Goal: Task Accomplishment & Management: Manage account settings

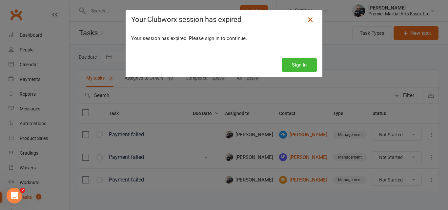
click at [306, 16] on icon at bounding box center [310, 20] width 8 height 8
click at [309, 20] on icon at bounding box center [310, 20] width 8 height 8
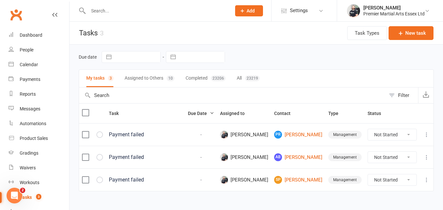
click at [154, 14] on input "text" at bounding box center [156, 10] width 140 height 9
click at [135, 16] on div at bounding box center [153, 10] width 148 height 21
click at [121, 14] on input "text" at bounding box center [156, 10] width 140 height 9
type input "tia"
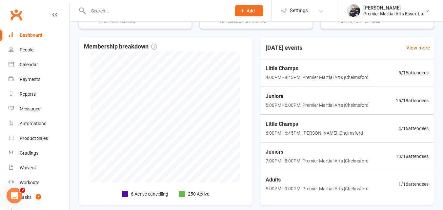
scroll to position [142, 0]
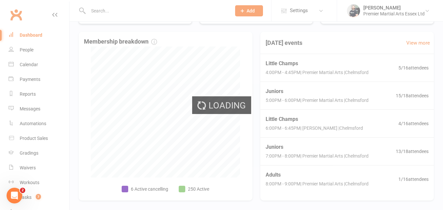
select select "no_trial"
select select "100"
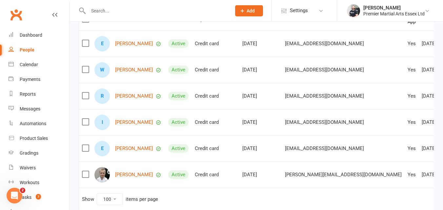
scroll to position [92, 0]
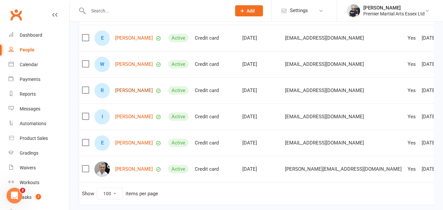
click at [145, 93] on link "[PERSON_NAME]" at bounding box center [134, 91] width 38 height 6
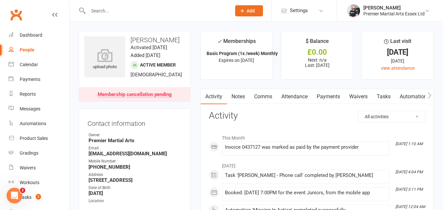
click at [333, 95] on link "Payments" at bounding box center [328, 96] width 32 height 15
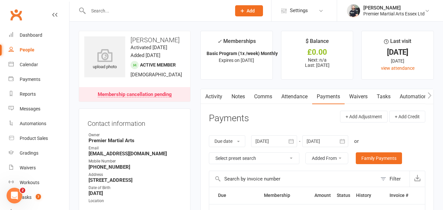
click at [217, 96] on link "Activity" at bounding box center [214, 96] width 26 height 15
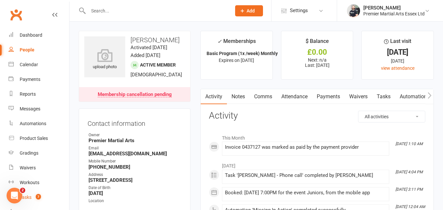
click at [39, 195] on span "7" at bounding box center [38, 197] width 5 height 6
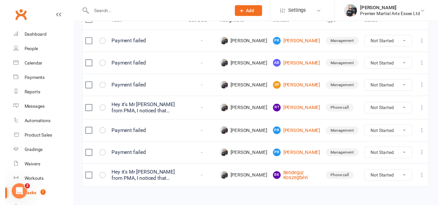
scroll to position [102, 0]
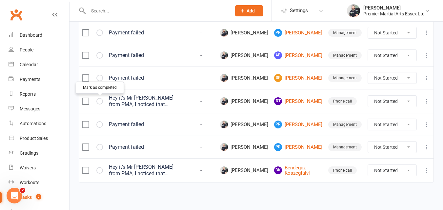
click at [0, 0] on icon "button" at bounding box center [0, 0] width 0 height 0
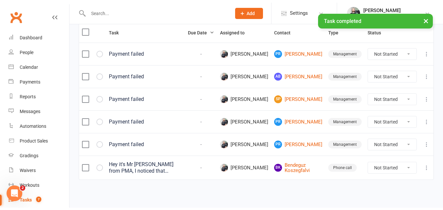
scroll to position [78, 0]
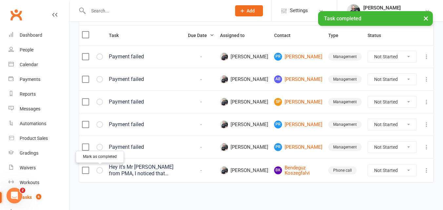
click at [0, 0] on icon "button" at bounding box center [0, 0] width 0 height 0
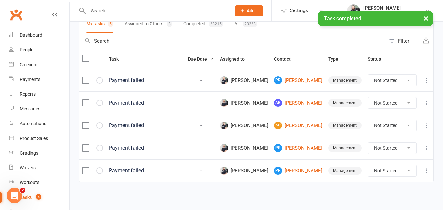
scroll to position [54, 0]
click at [303, 77] on link "PR [PERSON_NAME]" at bounding box center [298, 81] width 48 height 8
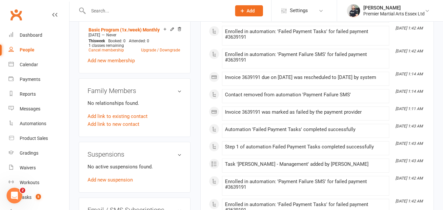
scroll to position [306, 0]
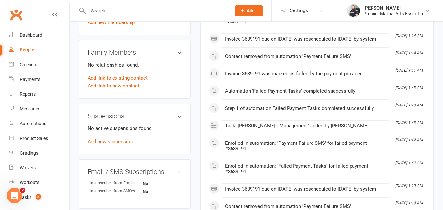
click at [142, 9] on input "text" at bounding box center [156, 10] width 140 height 9
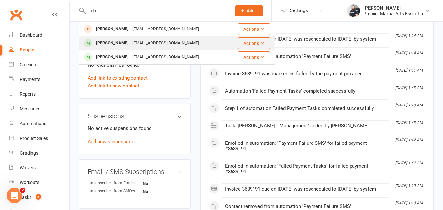
type input "tia"
click at [115, 44] on div "[PERSON_NAME]" at bounding box center [112, 43] width 36 height 10
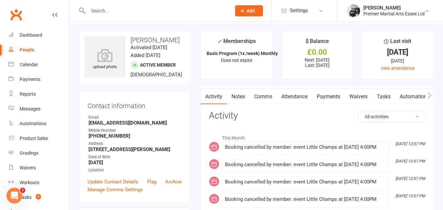
click at [144, 13] on input "text" at bounding box center [156, 10] width 140 height 9
paste input "[EMAIL_ADDRESS][DOMAIN_NAME]"
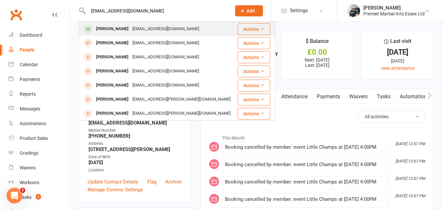
type input "[EMAIL_ADDRESS][DOMAIN_NAME]"
click at [124, 27] on div "[PERSON_NAME]" at bounding box center [112, 29] width 36 height 10
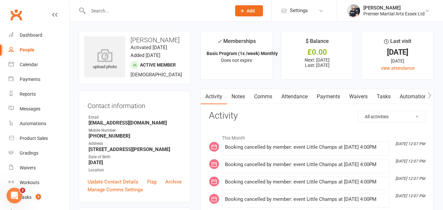
click at [322, 96] on link "Payments" at bounding box center [328, 96] width 32 height 15
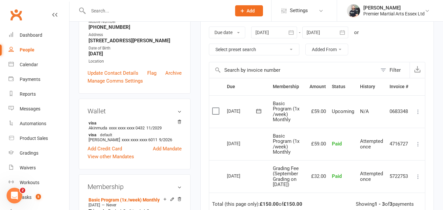
scroll to position [120, 0]
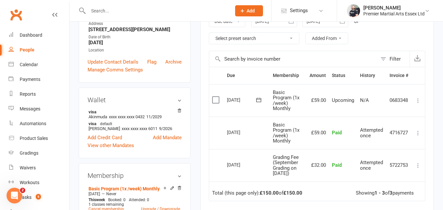
click at [144, 8] on input "text" at bounding box center [156, 10] width 140 height 9
paste input "[EMAIL_ADDRESS][DOMAIN_NAME]"
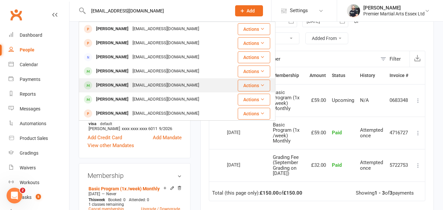
type input "[EMAIL_ADDRESS][DOMAIN_NAME]"
click at [114, 84] on div "[PERSON_NAME]" at bounding box center [112, 86] width 36 height 10
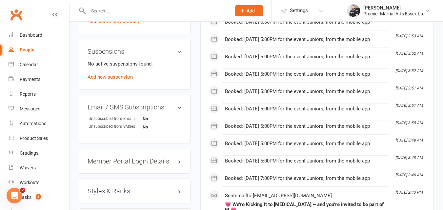
scroll to position [412, 0]
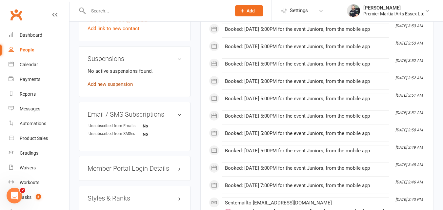
click at [126, 87] on link "Add new suspension" at bounding box center [109, 84] width 45 height 6
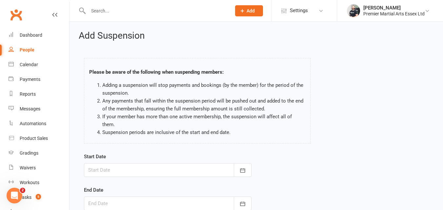
click at [142, 163] on div at bounding box center [167, 170] width 167 height 14
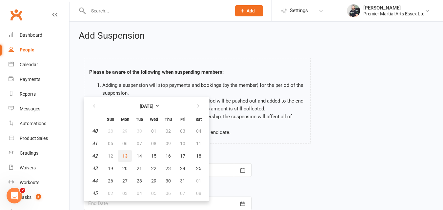
click at [125, 153] on span "13" at bounding box center [124, 155] width 5 height 5
type input "[DATE]"
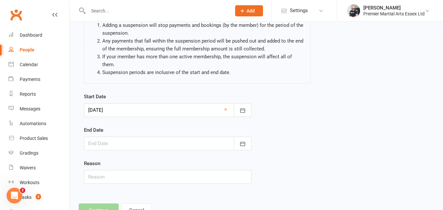
scroll to position [78, 0]
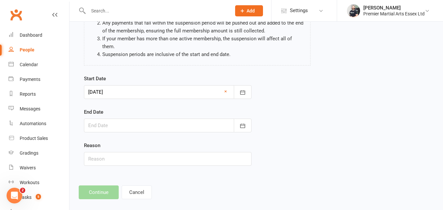
click at [193, 119] on div at bounding box center [167, 126] width 167 height 14
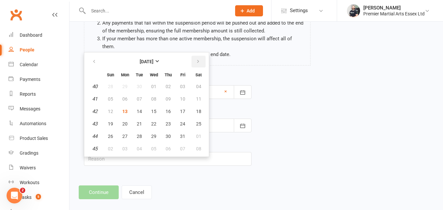
click at [196, 59] on icon "button" at bounding box center [198, 61] width 5 height 5
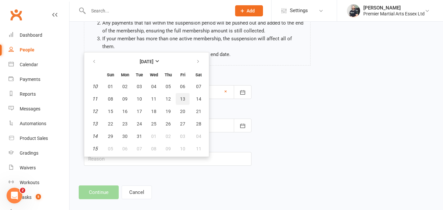
click at [181, 96] on span "13" at bounding box center [182, 98] width 5 height 5
type input "[DATE]"
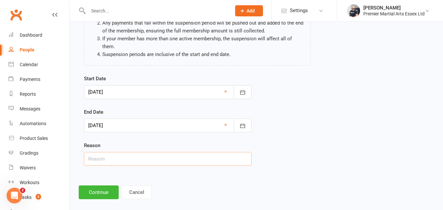
click at [125, 152] on input "text" at bounding box center [167, 159] width 167 height 14
type input "wants a break"
click at [95, 185] on button "Continue" at bounding box center [99, 192] width 40 height 14
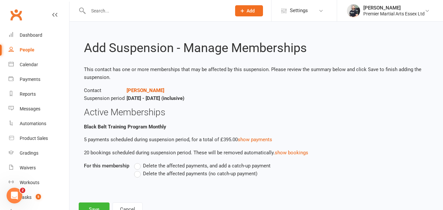
scroll to position [25, 0]
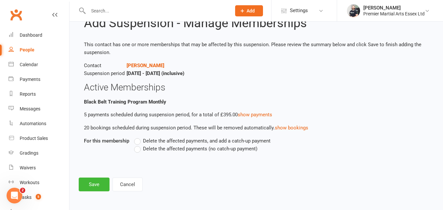
click at [140, 149] on label "Delete the affected payments (no catch-up payment)" at bounding box center [195, 149] width 123 height 8
click at [138, 145] on input "Delete the affected payments (no catch-up payment)" at bounding box center [136, 145] width 4 height 0
click at [92, 186] on button "Save" at bounding box center [94, 185] width 31 height 14
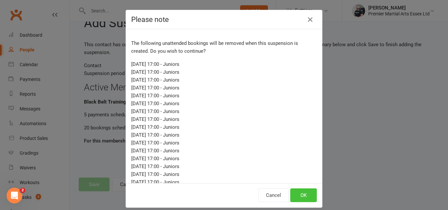
click at [303, 194] on button "OK" at bounding box center [303, 195] width 27 height 14
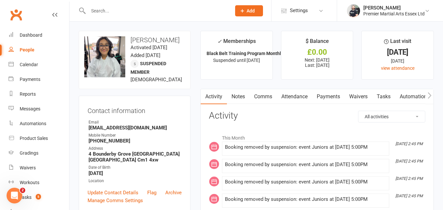
click at [143, 11] on input "text" at bounding box center [156, 10] width 140 height 9
paste input "[EMAIL_ADDRESS][DOMAIN_NAME]"
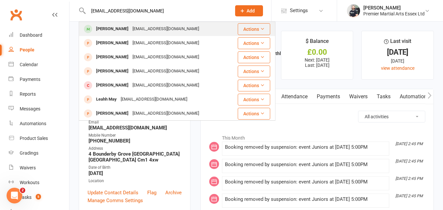
type input "[EMAIL_ADDRESS][DOMAIN_NAME]"
click at [131, 26] on div "[EMAIL_ADDRESS][DOMAIN_NAME]" at bounding box center [165, 29] width 70 height 10
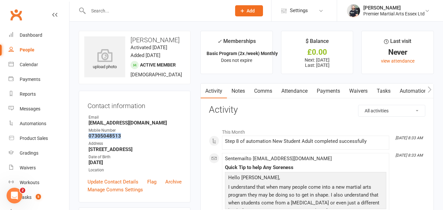
drag, startPoint x: 118, startPoint y: 151, endPoint x: 88, endPoint y: 152, distance: 30.2
click at [88, 139] on li "Mobile Number [PHONE_NUMBER]" at bounding box center [134, 132] width 94 height 11
copy strong "07305048513"
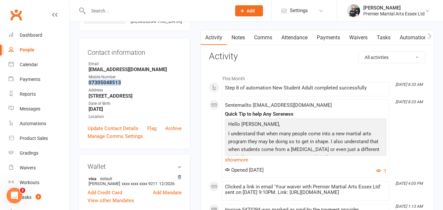
scroll to position [58, 0]
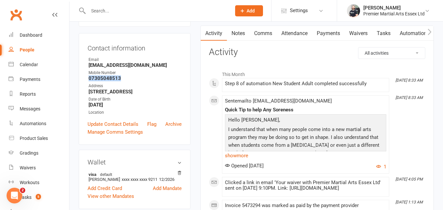
click at [325, 33] on link "Payments" at bounding box center [328, 33] width 32 height 15
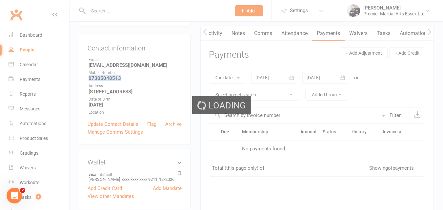
scroll to position [0, 1]
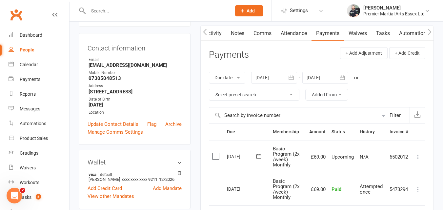
click at [183, 72] on div "Contact information Owner Email [EMAIL_ADDRESS][DOMAIN_NAME] Mobile Number [PHO…" at bounding box center [135, 89] width 112 height 112
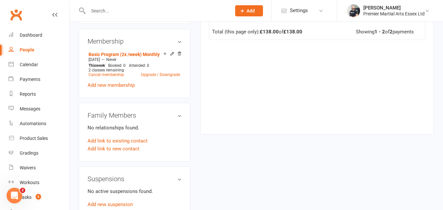
scroll to position [250, 0]
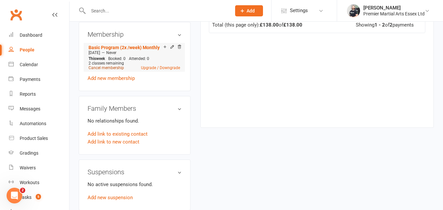
click at [115, 70] on link "Cancel membership" at bounding box center [105, 68] width 35 height 5
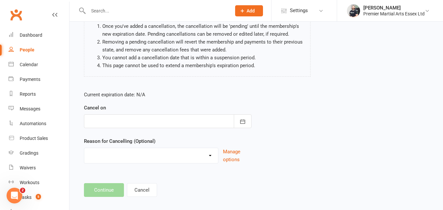
scroll to position [66, 0]
click at [219, 124] on div at bounding box center [167, 122] width 167 height 14
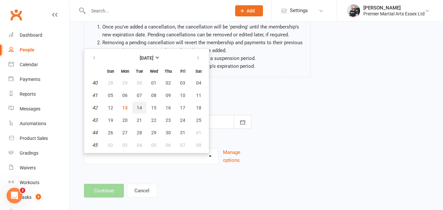
click at [138, 108] on span "14" at bounding box center [139, 107] width 5 height 5
type input "[DATE]"
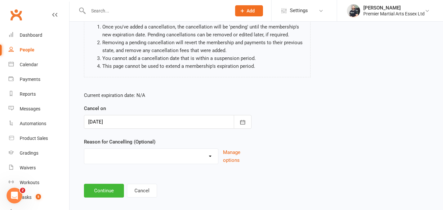
click at [142, 158] on select "Holiday Injury Lost Interest Other reason" at bounding box center [151, 155] width 134 height 13
select select "1"
click at [84, 149] on select "Holiday Injury Lost Interest Other reason" at bounding box center [151, 155] width 134 height 13
click at [108, 190] on button "Continue" at bounding box center [104, 191] width 40 height 14
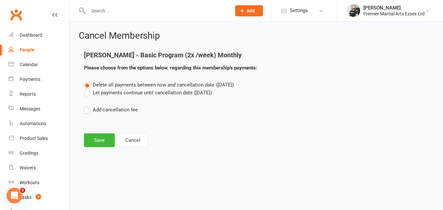
scroll to position [0, 0]
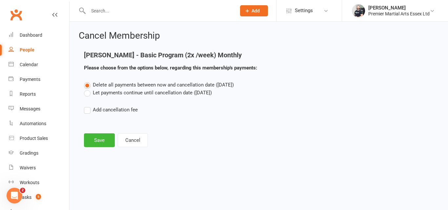
click at [88, 94] on label "Let payments continue until cancellation date ([DATE])" at bounding box center [148, 93] width 128 height 8
click at [88, 89] on input "Let payments continue until cancellation date ([DATE])" at bounding box center [86, 89] width 4 height 0
click at [95, 142] on button "Save" at bounding box center [99, 140] width 31 height 14
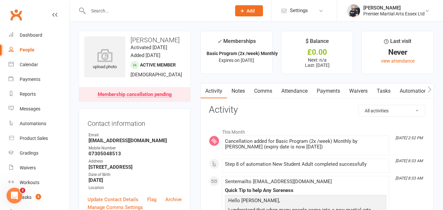
click at [114, 10] on input "text" at bounding box center [156, 10] width 140 height 9
paste input "[EMAIL_ADDRESS][DOMAIN_NAME]"
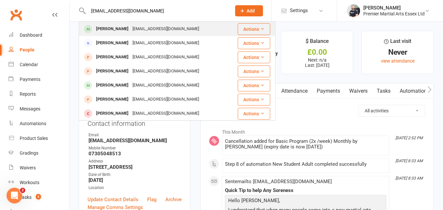
type input "[EMAIL_ADDRESS][DOMAIN_NAME]"
click at [130, 29] on div "[EMAIL_ADDRESS][DOMAIN_NAME]" at bounding box center [165, 29] width 70 height 10
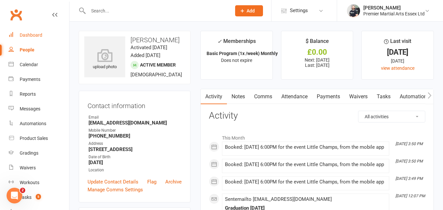
click at [35, 32] on div "Dashboard" at bounding box center [31, 34] width 23 height 5
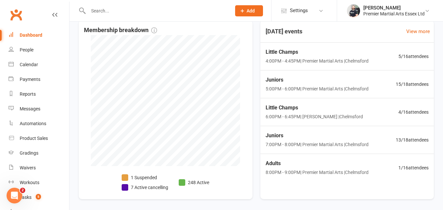
scroll to position [168, 0]
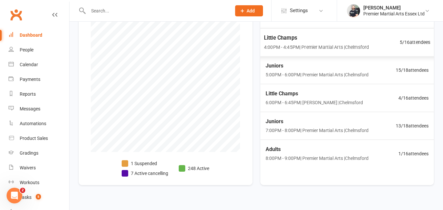
click at [383, 44] on div "Little Champs 4:00PM - 4:45PM | Premier Martial Arts | [GEOGRAPHIC_DATA] 5 / 16…" at bounding box center [347, 42] width 182 height 29
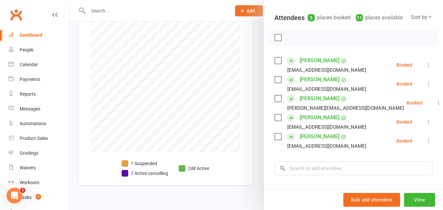
scroll to position [87, 0]
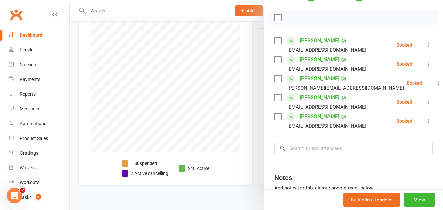
click at [253, 48] on div at bounding box center [255, 105] width 373 height 210
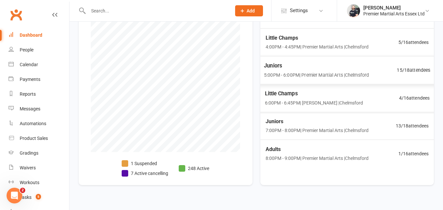
click at [392, 75] on div "Juniors 5:00PM - 6:00PM | Premier Martial Arts | [GEOGRAPHIC_DATA] 15 / 18 atte…" at bounding box center [347, 70] width 182 height 29
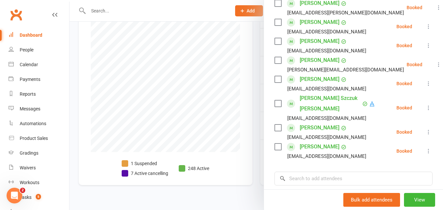
scroll to position [290, 0]
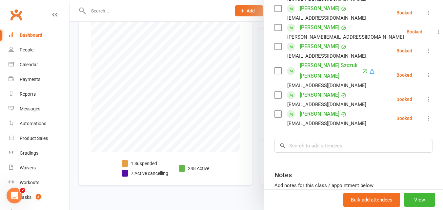
click at [256, 74] on div at bounding box center [255, 105] width 373 height 210
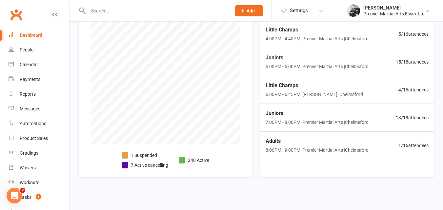
scroll to position [177, 0]
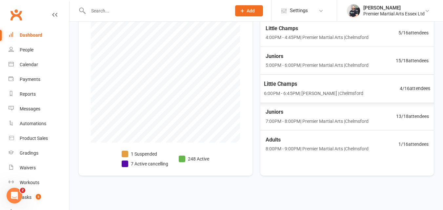
click at [365, 96] on div "Little Champs 6:00PM - 6:45PM | [PERSON_NAME] | [GEOGRAPHIC_DATA] 4 / 16 attend…" at bounding box center [347, 88] width 182 height 29
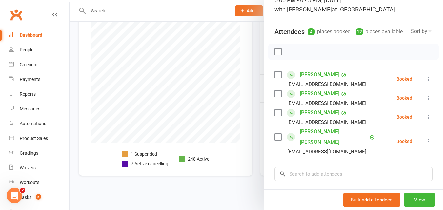
scroll to position [65, 0]
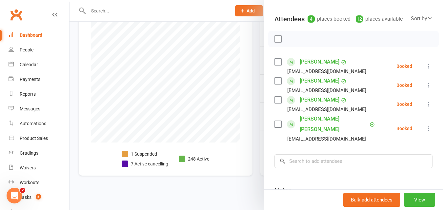
click at [255, 72] on div at bounding box center [255, 105] width 373 height 210
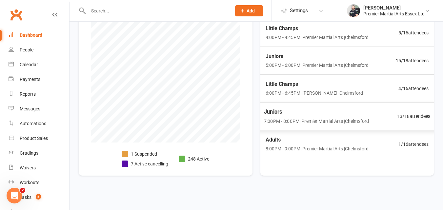
click at [375, 109] on div "Juniors 7:00PM - 8:00PM | Premier Martial Arts | [GEOGRAPHIC_DATA] 13 / 18 atte…" at bounding box center [347, 116] width 182 height 29
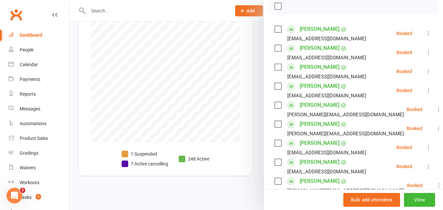
scroll to position [66, 0]
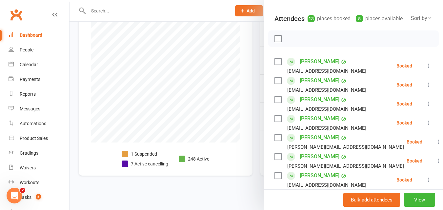
click at [256, 99] on div at bounding box center [255, 105] width 373 height 210
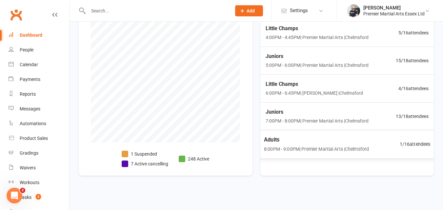
click at [390, 151] on div "Adults 8:00PM - 9:00PM | Premier Martial Arts | [GEOGRAPHIC_DATA] 1 / 16 attend…" at bounding box center [347, 144] width 182 height 28
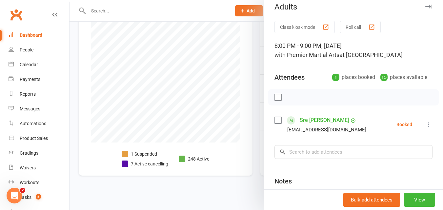
scroll to position [8, 0]
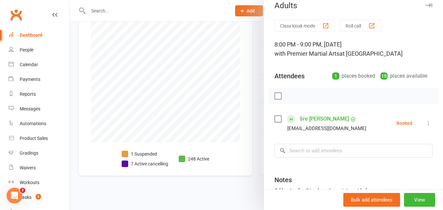
click at [260, 118] on div at bounding box center [255, 105] width 373 height 210
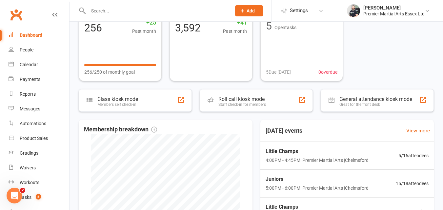
scroll to position [0, 0]
